Goal: Task Accomplishment & Management: Manage account settings

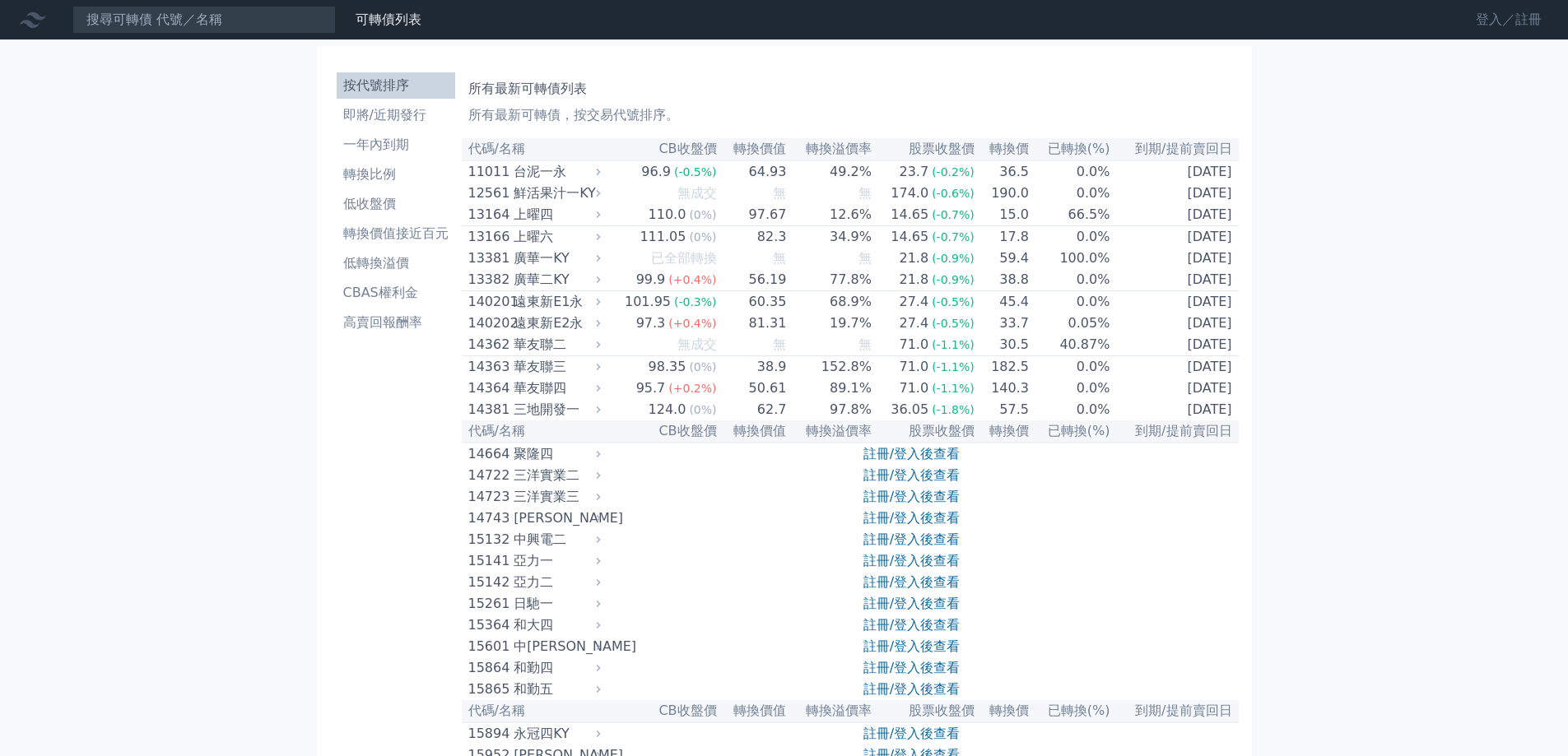
drag, startPoint x: 1520, startPoint y: 28, endPoint x: 1505, endPoint y: 27, distance: 15.0
click at [1519, 28] on link "登入／註冊" at bounding box center [1509, 20] width 92 height 27
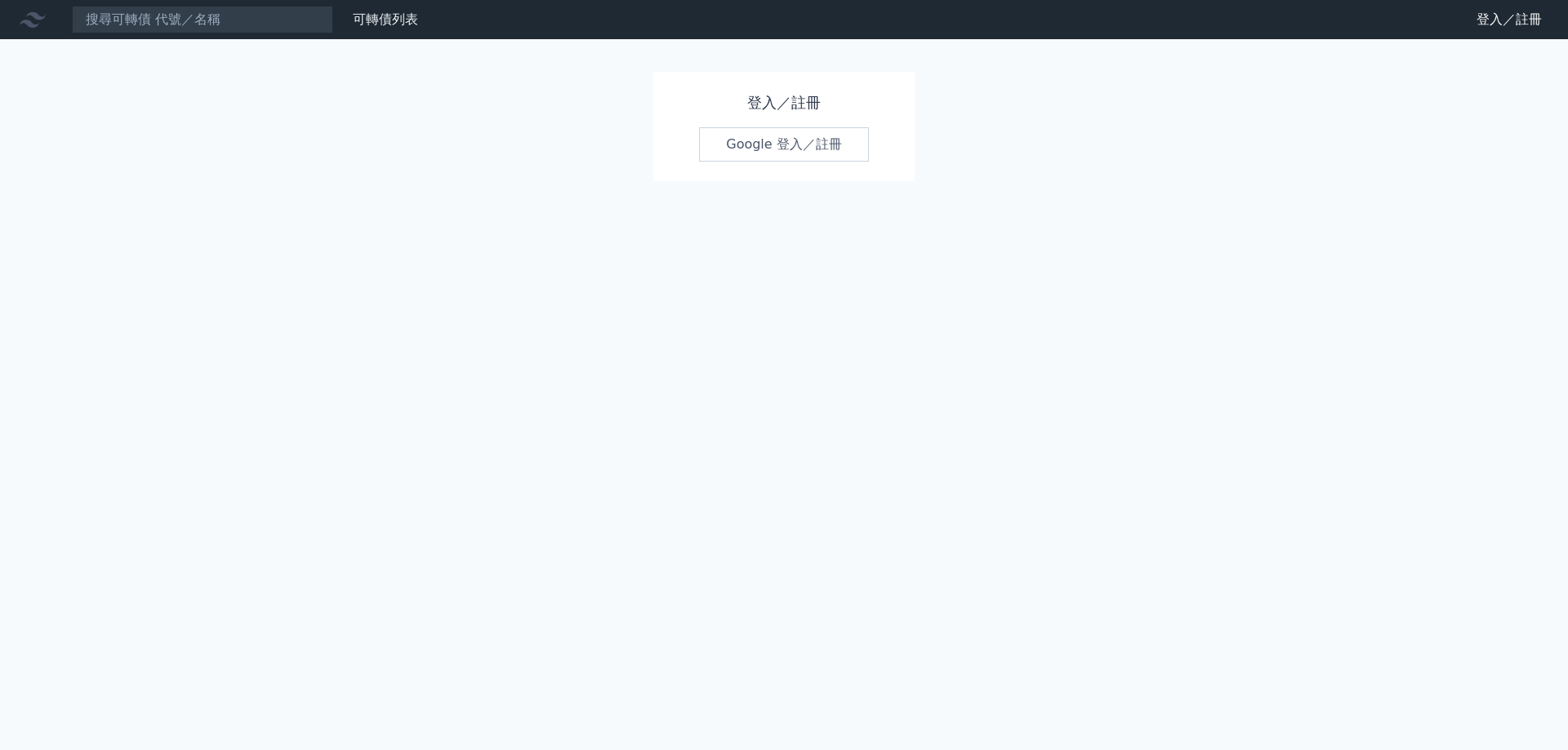
click at [805, 139] on link "Google 登入／註冊" at bounding box center [784, 144] width 170 height 35
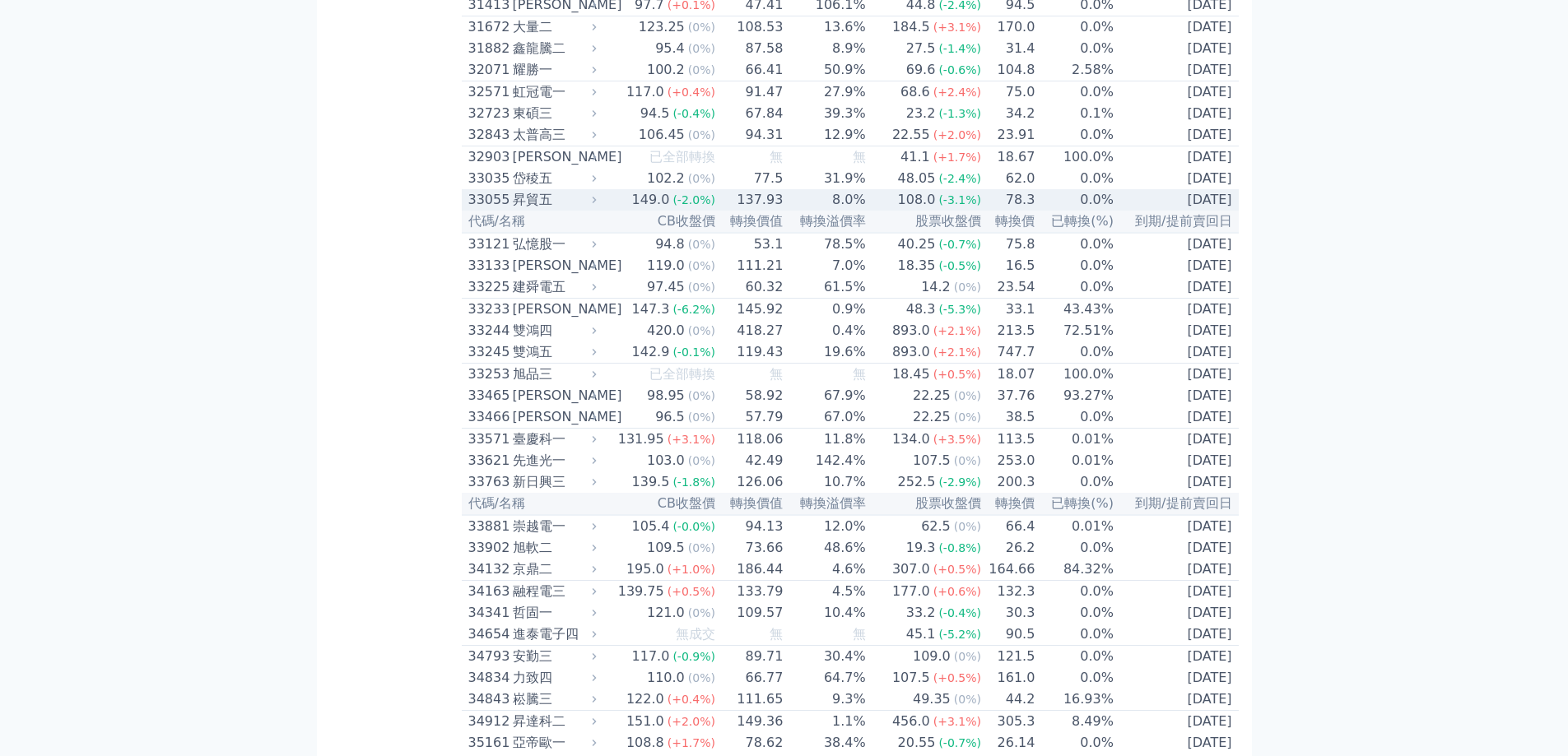
scroll to position [2716, 0]
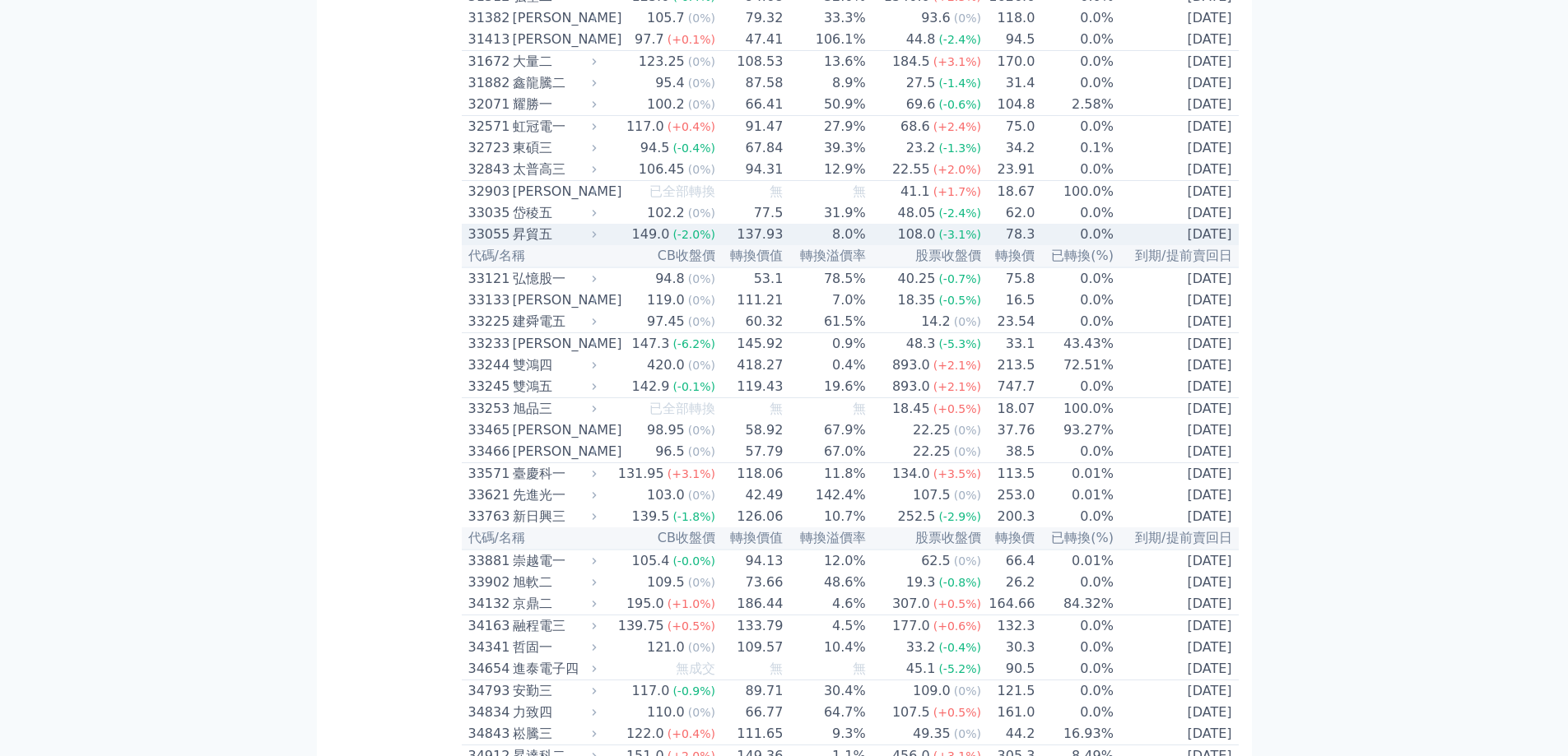
click at [711, 241] on span "(-2.0%)" at bounding box center [694, 235] width 42 height 13
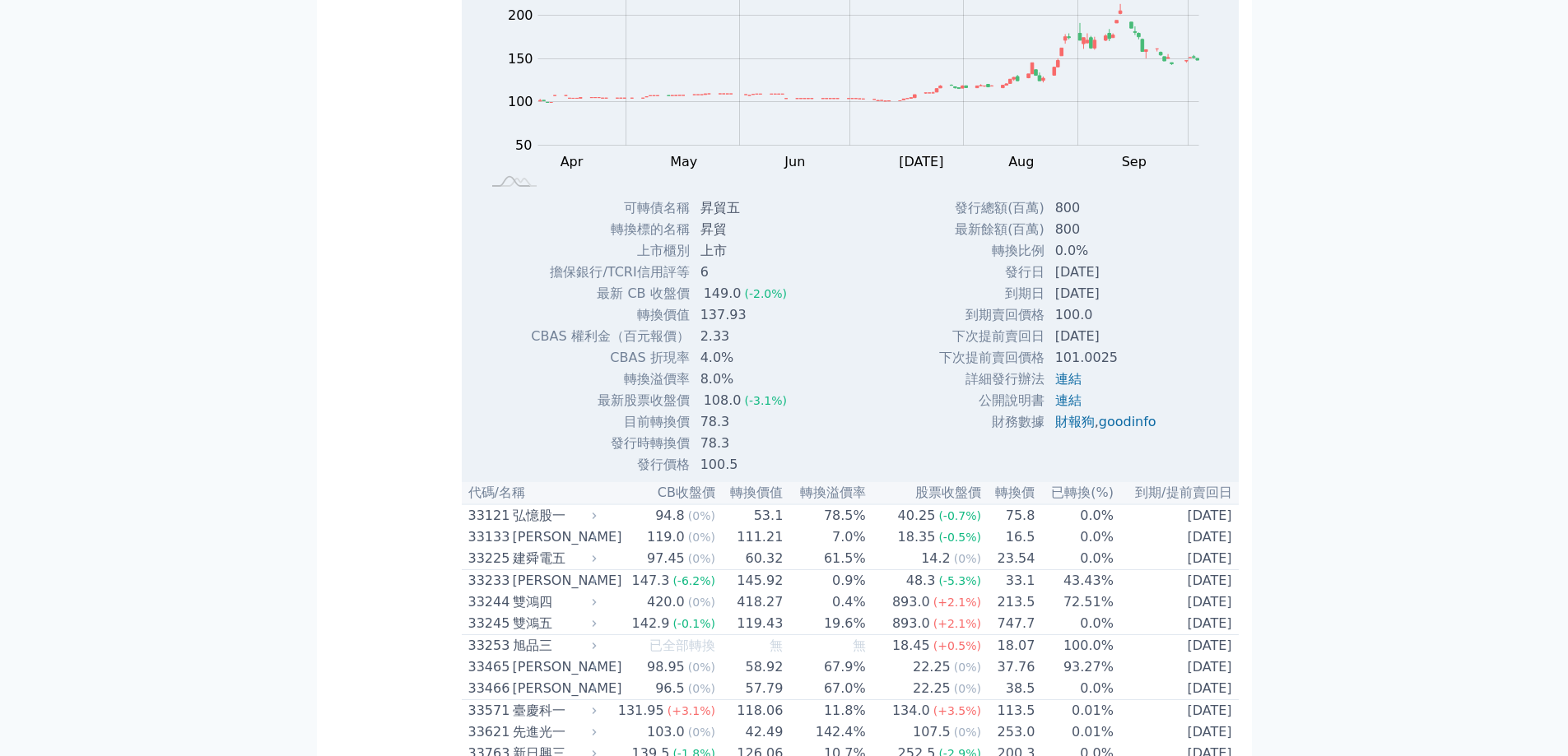
scroll to position [3046, 0]
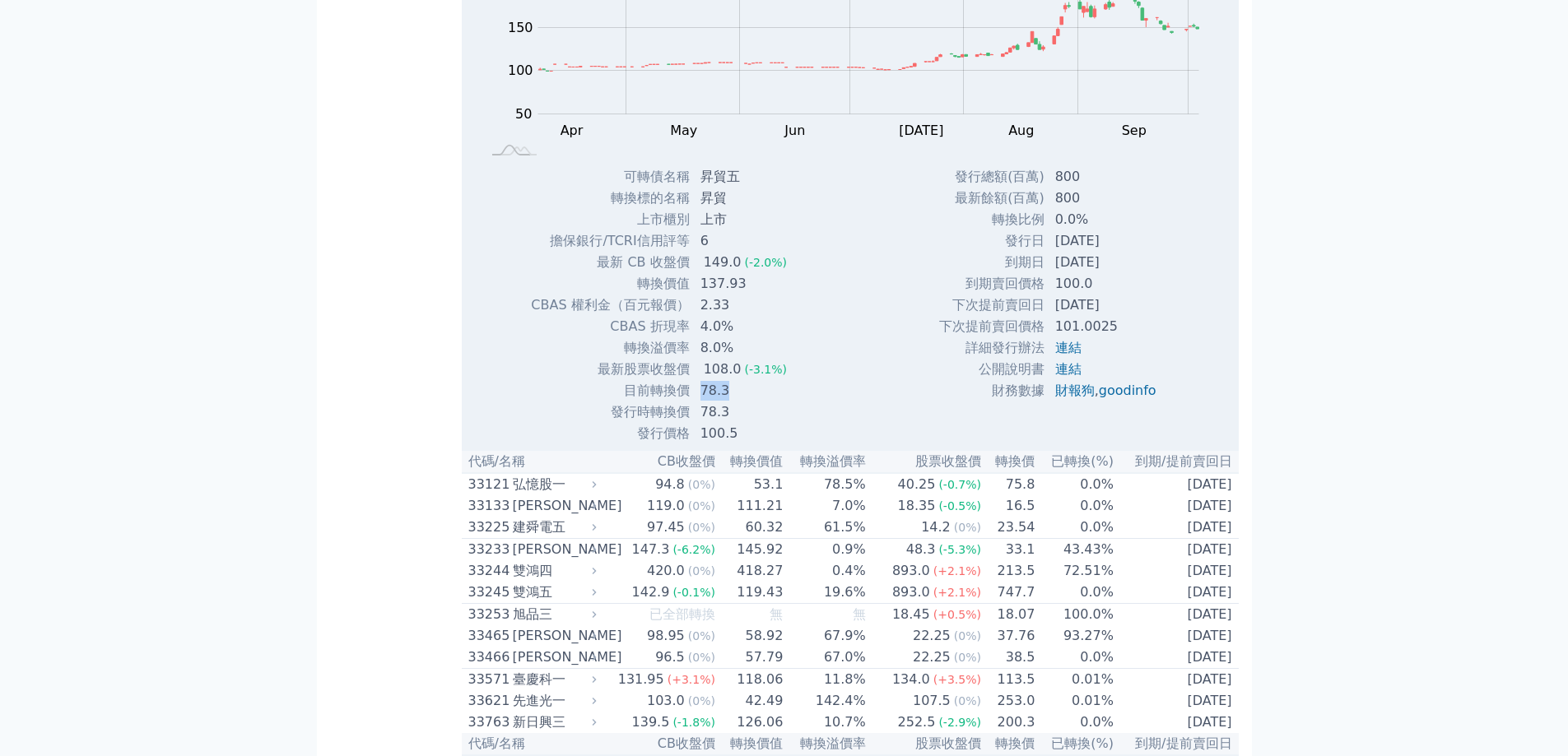
drag, startPoint x: 690, startPoint y: 605, endPoint x: 729, endPoint y: 606, distance: 39.0
click at [729, 402] on td "78.3" at bounding box center [745, 391] width 110 height 22
